Goal: Task Accomplishment & Management: Manage account settings

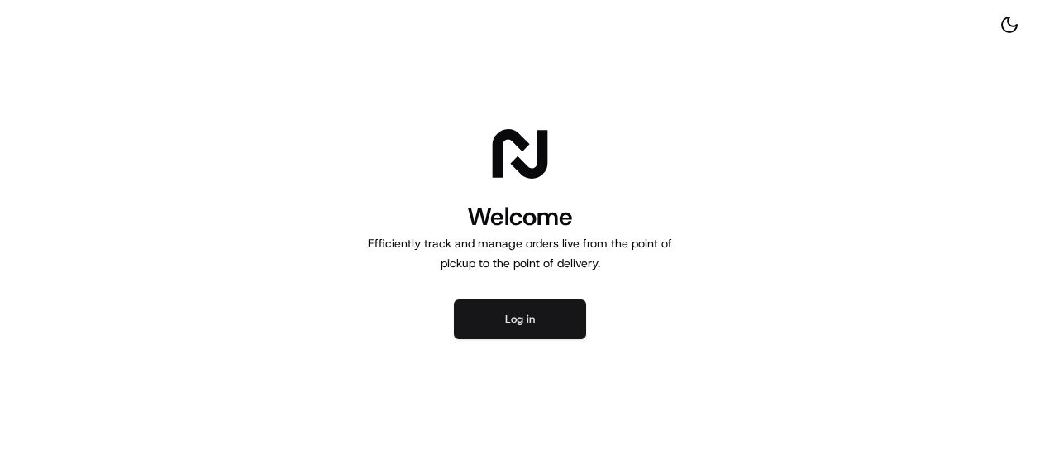
click at [529, 335] on button "Log in" at bounding box center [520, 319] width 132 height 40
